Goal: Transaction & Acquisition: Purchase product/service

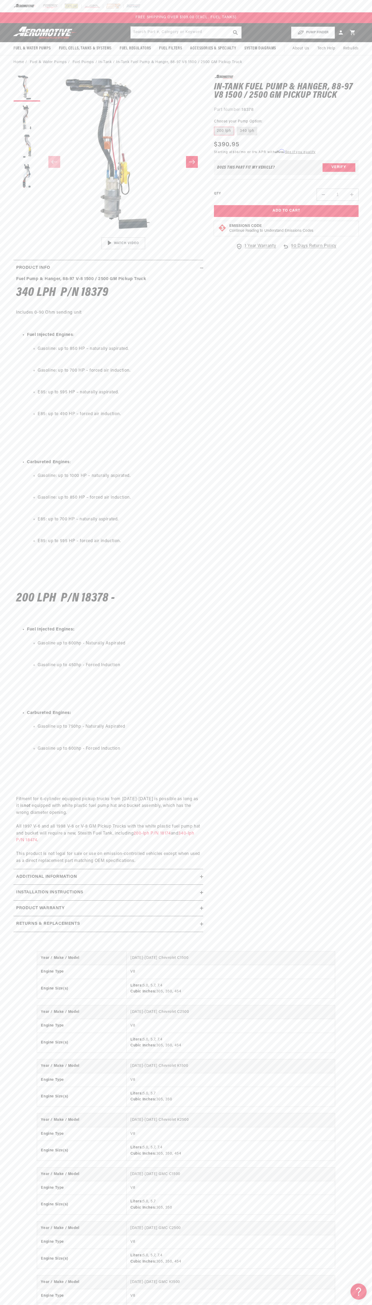
click at [129, 16] on div "FREE SHIPPING OVER $109.00 (EXCL. FUEL TANKS)" at bounding box center [186, 18] width 128 height 6
click at [0, 1301] on html "Skip to content Your cart Your cart is empty Loading... You may also like Subto…" at bounding box center [186, 652] width 372 height 1305
click at [21, 876] on h2 "Additional information" at bounding box center [46, 877] width 61 height 7
